Goal: Information Seeking & Learning: Compare options

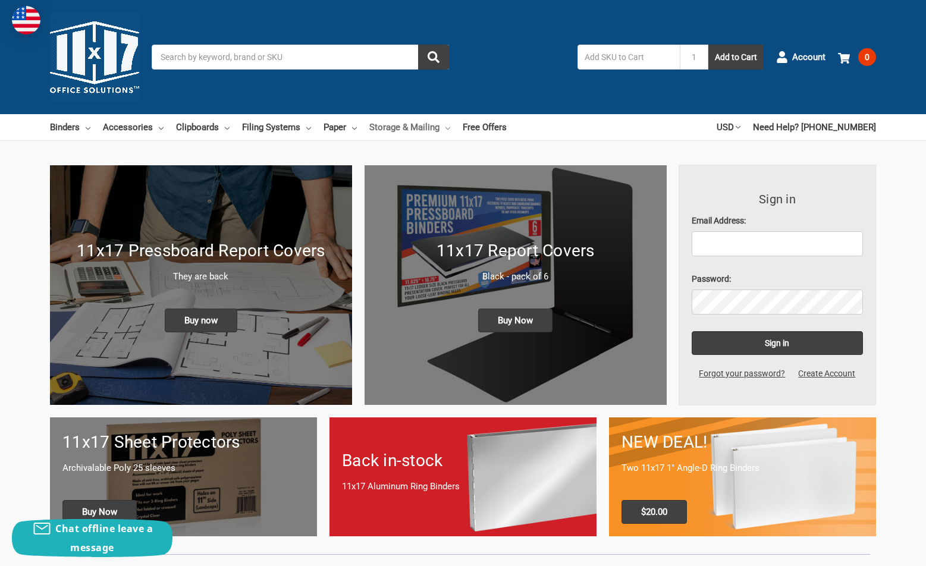
click at [431, 127] on link "Storage & Mailing" at bounding box center [409, 127] width 81 height 26
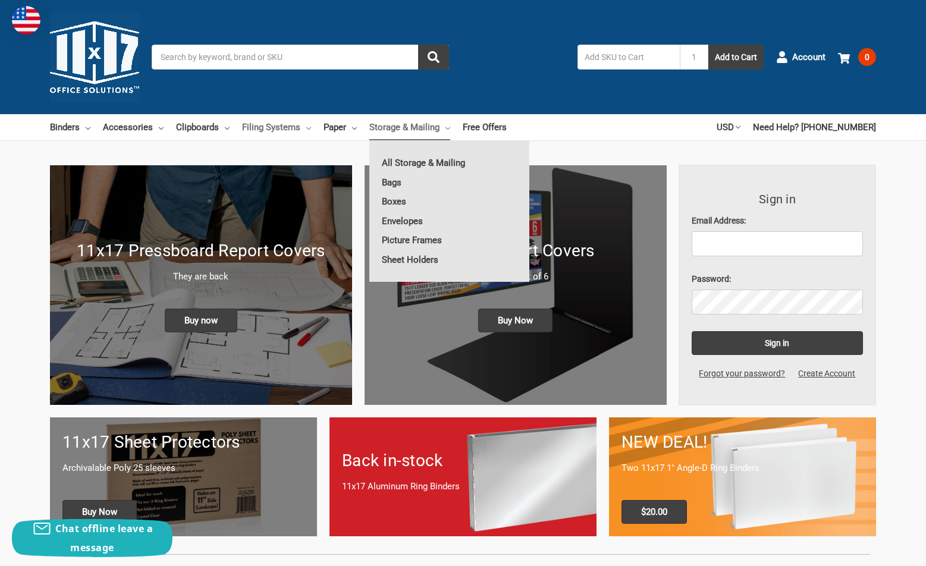
click at [291, 125] on link "Filing Systems" at bounding box center [276, 127] width 69 height 26
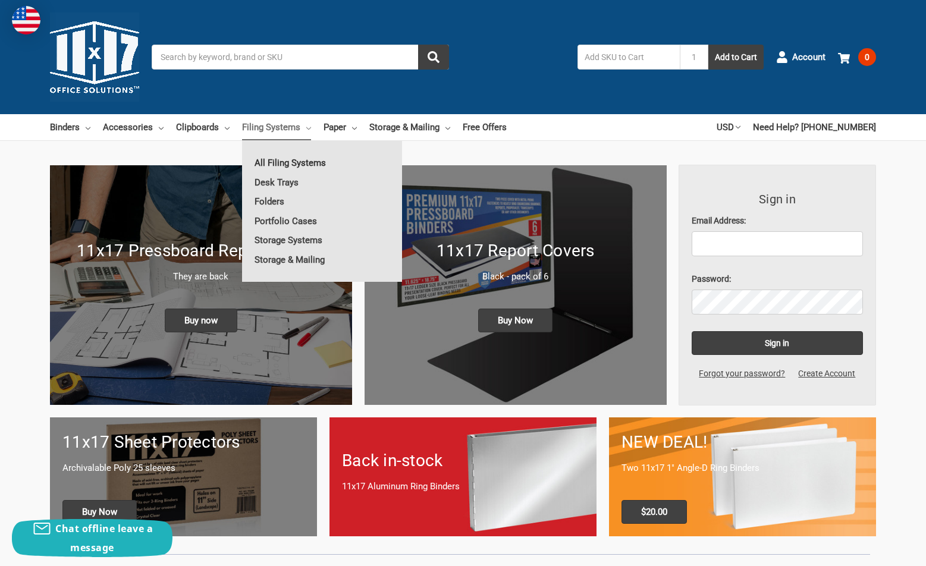
click at [271, 160] on link "All Filing Systems" at bounding box center [322, 162] width 160 height 19
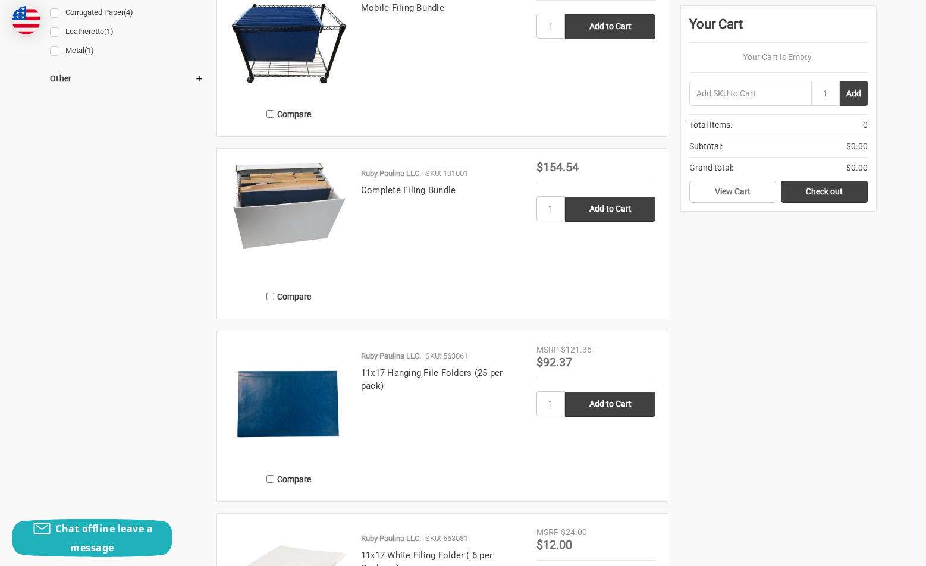
click at [341, 227] on img at bounding box center [289, 205] width 119 height 88
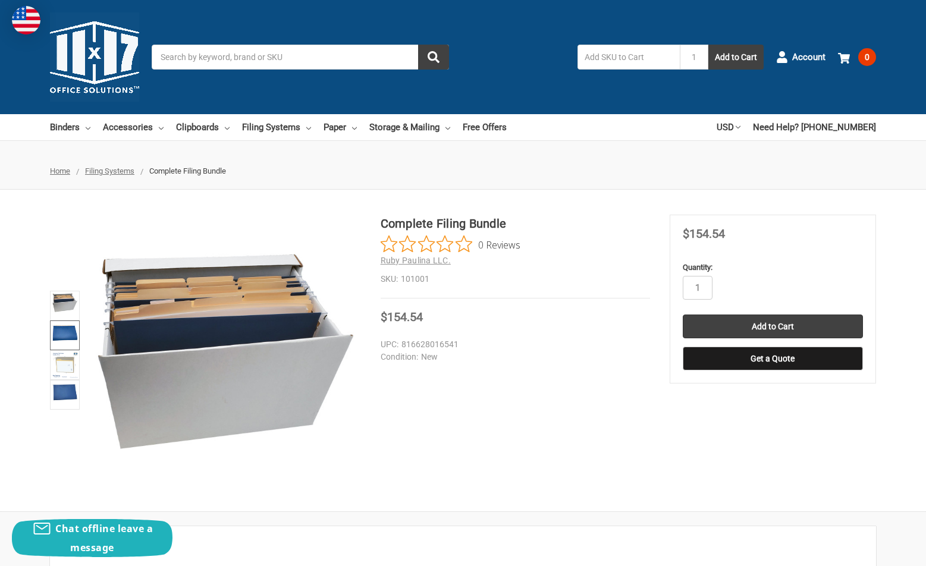
click at [59, 325] on img at bounding box center [65, 331] width 26 height 19
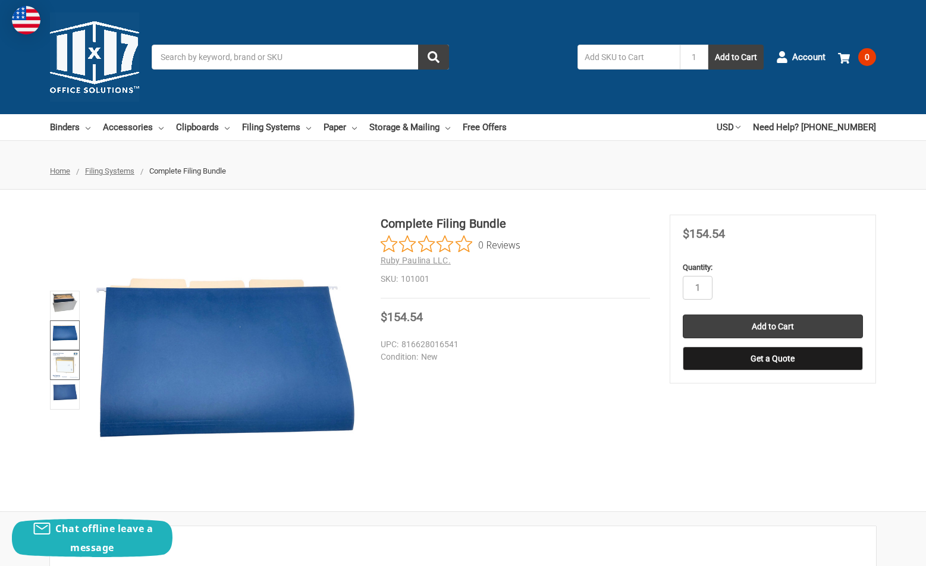
click at [68, 354] on img at bounding box center [65, 365] width 26 height 26
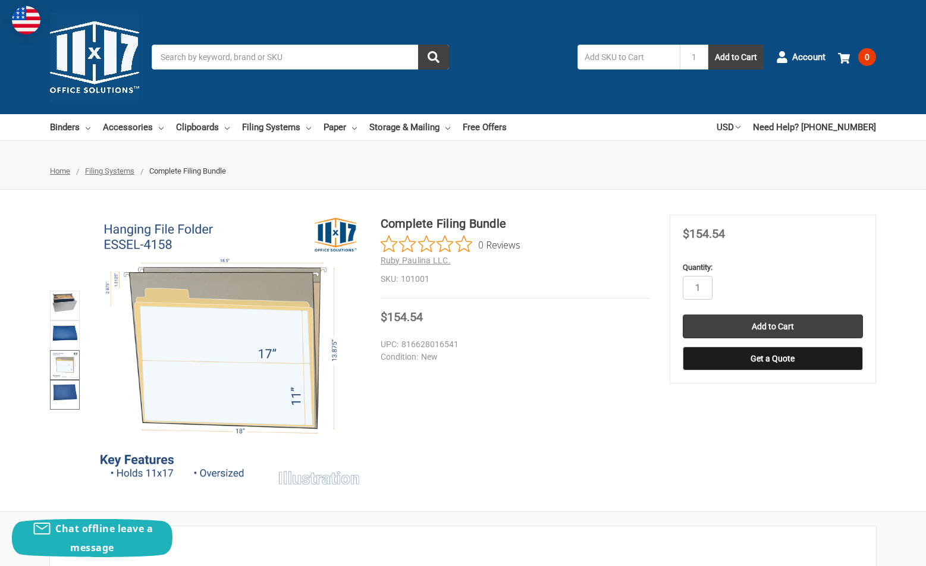
click at [76, 395] on img at bounding box center [65, 392] width 26 height 20
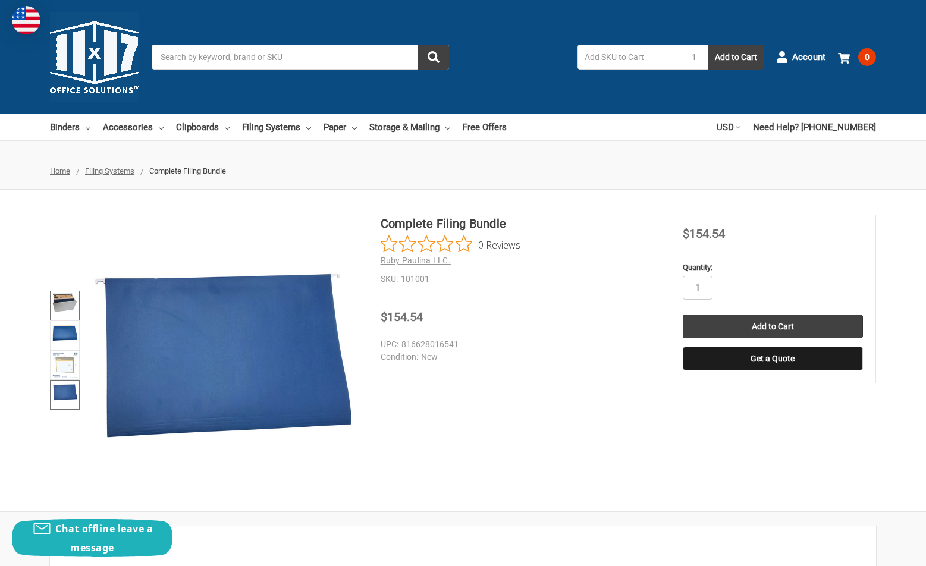
click at [58, 301] on img at bounding box center [65, 302] width 26 height 19
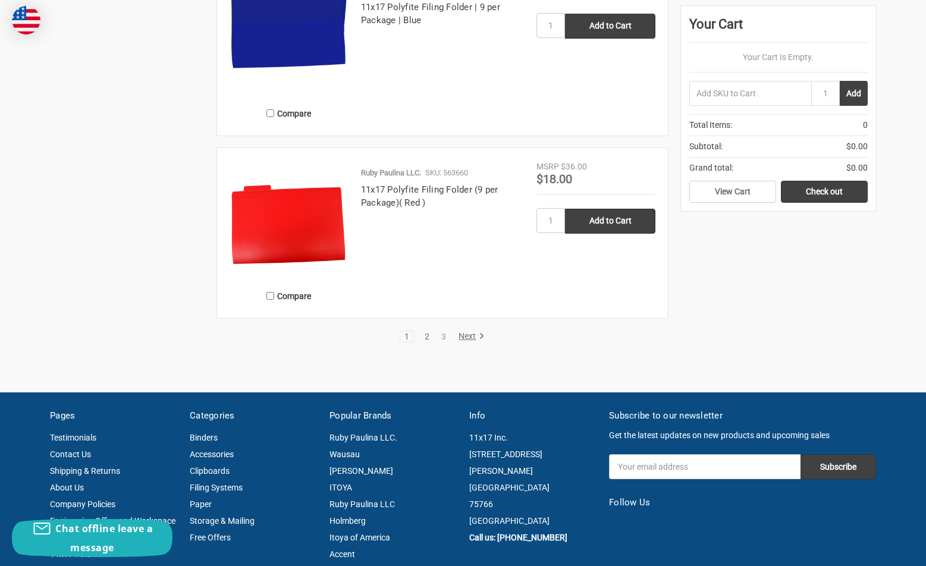
click at [429, 338] on link "2" at bounding box center [426, 336] width 13 height 8
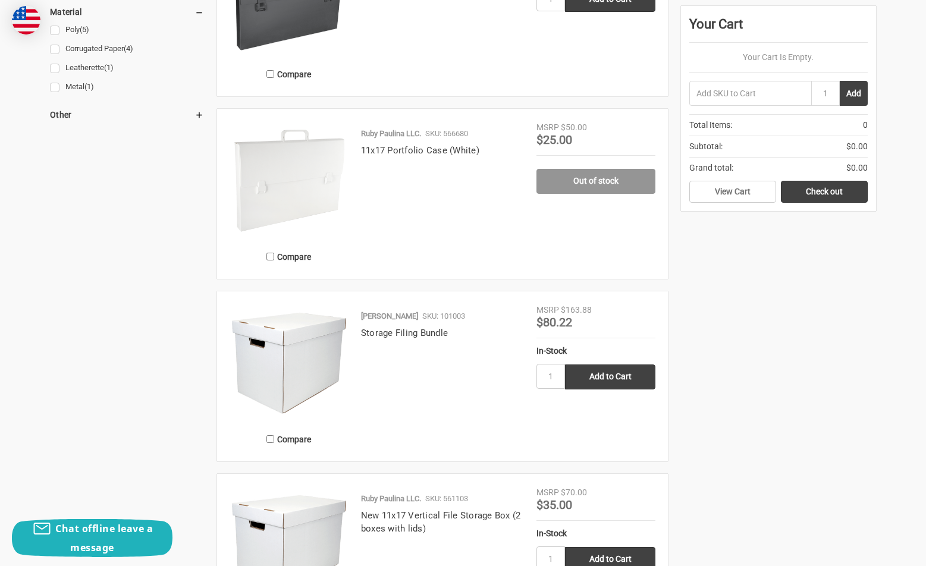
scroll to position [976, 0]
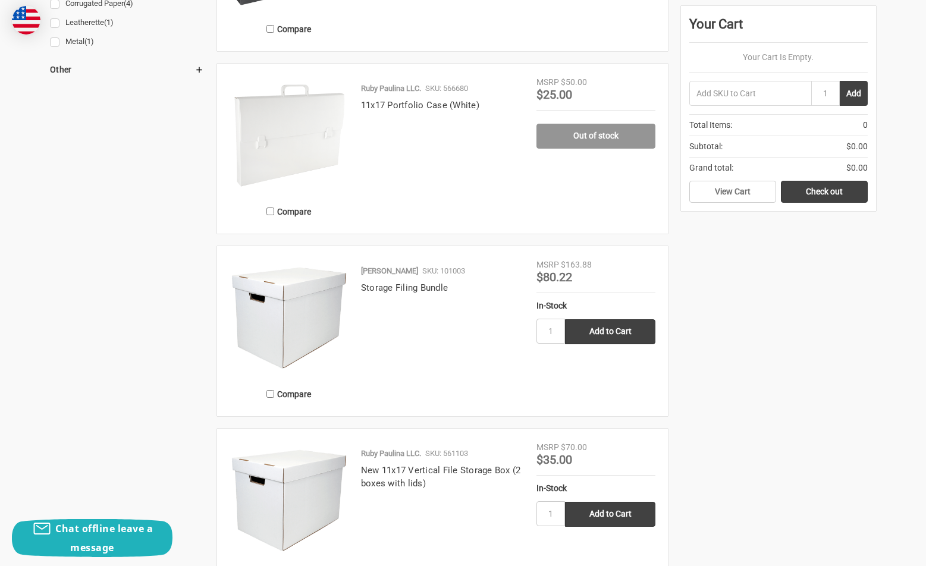
click at [316, 310] on img at bounding box center [289, 318] width 119 height 119
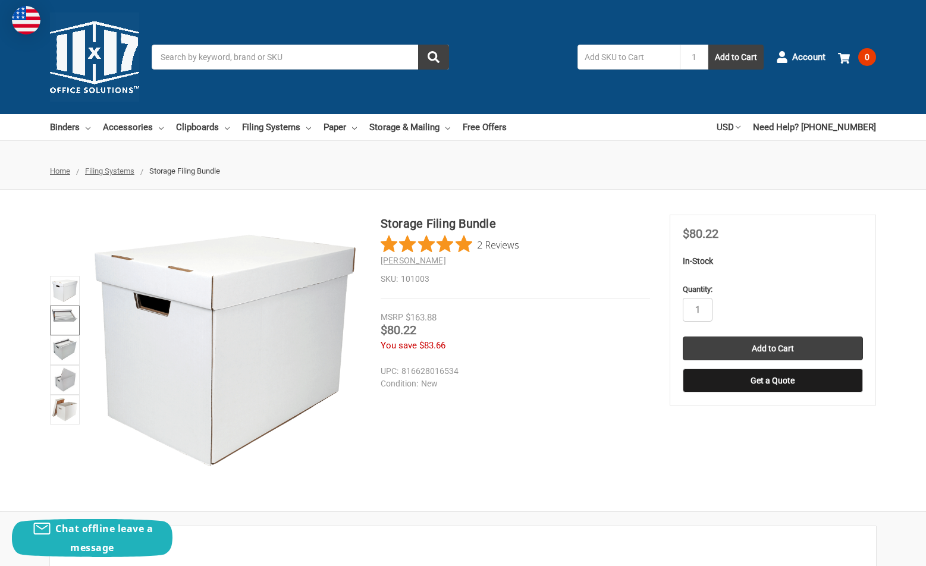
click at [58, 313] on img at bounding box center [65, 314] width 26 height 14
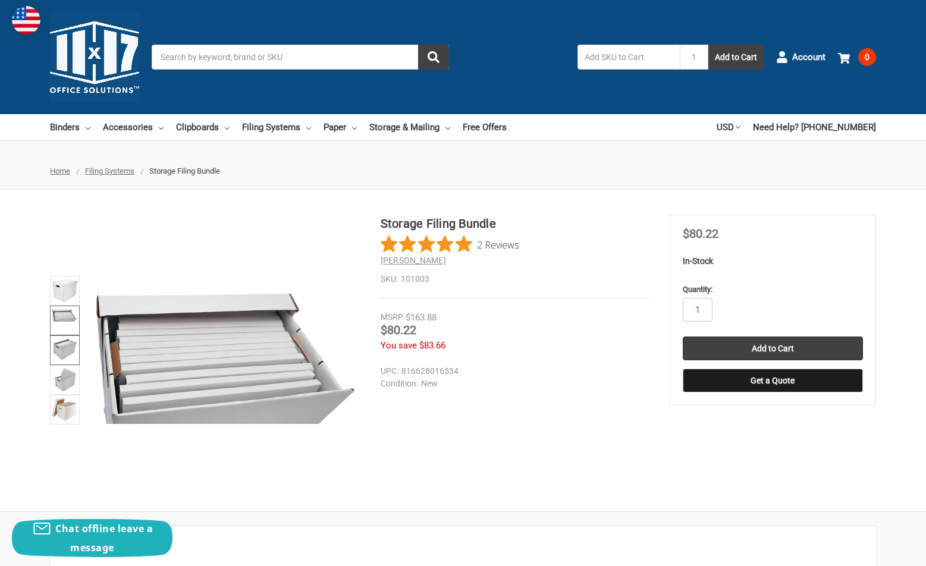
click at [78, 351] on link at bounding box center [65, 350] width 30 height 30
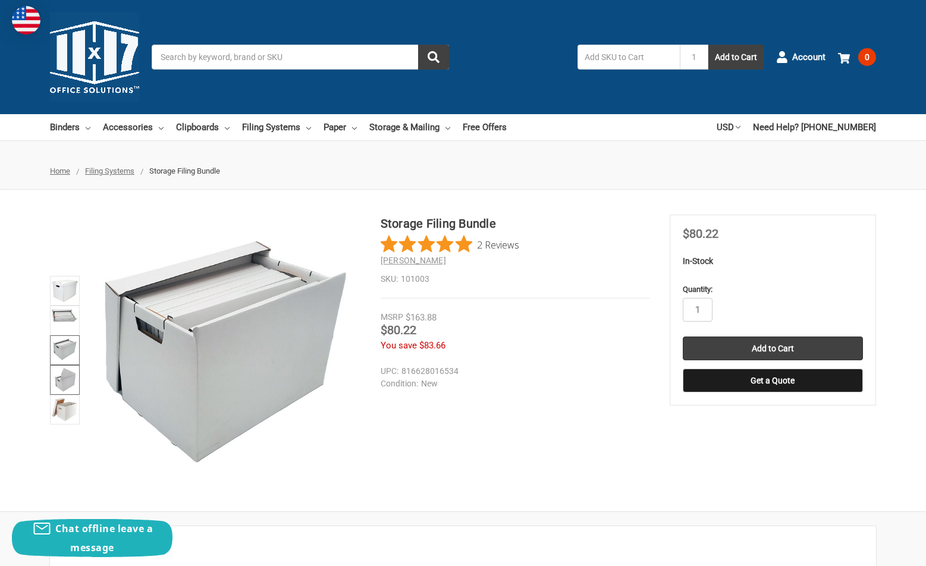
click at [73, 374] on img at bounding box center [64, 380] width 23 height 26
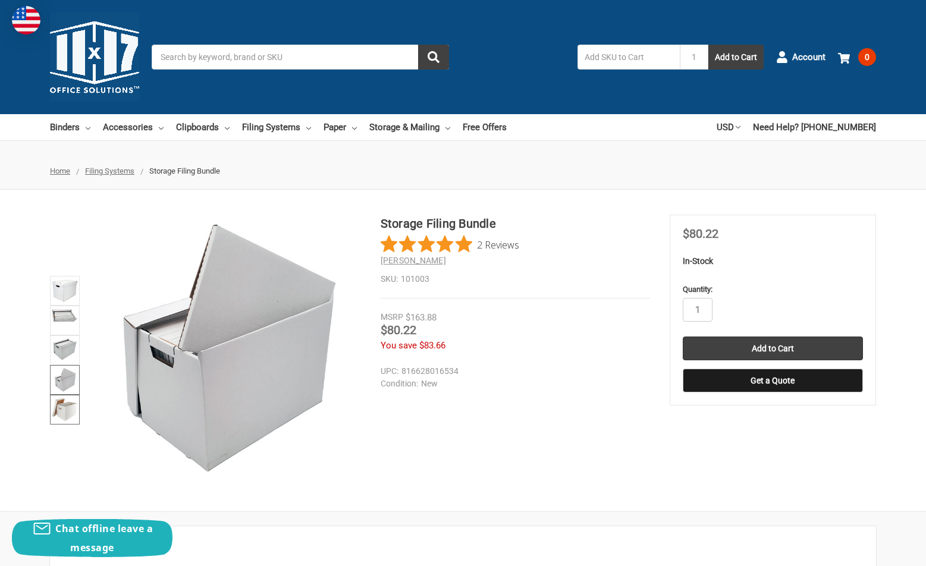
click at [78, 406] on link at bounding box center [65, 410] width 30 height 30
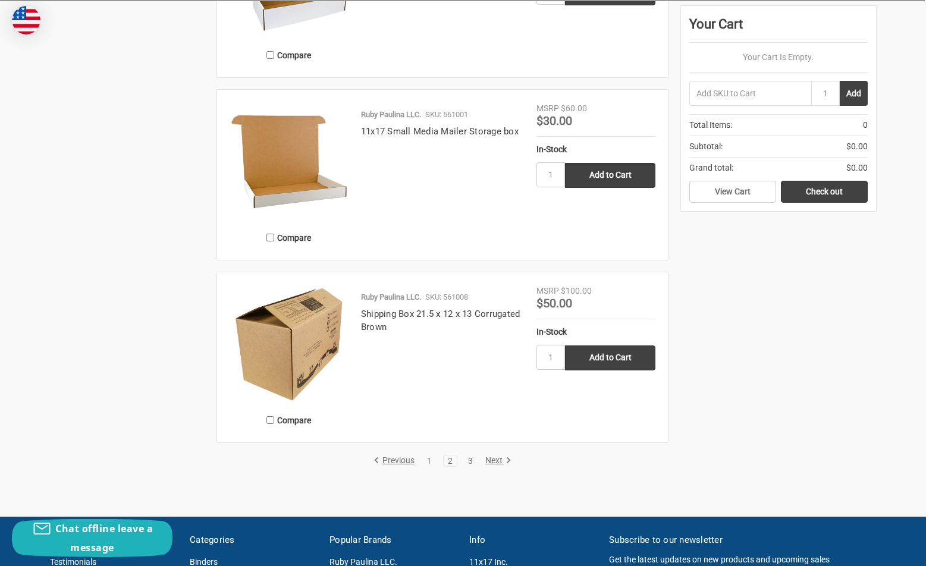
click at [472, 461] on link "3" at bounding box center [470, 461] width 13 height 8
